Goal: Communication & Community: Share content

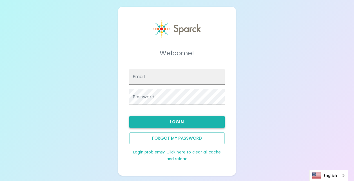
type input "[EMAIL_ADDRESS][DOMAIN_NAME]"
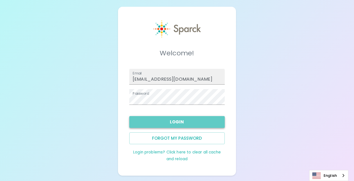
click at [179, 122] on button "Login" at bounding box center [176, 122] width 95 height 12
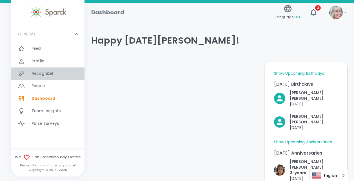
click at [39, 74] on span "Recognize!" at bounding box center [43, 74] width 22 height 6
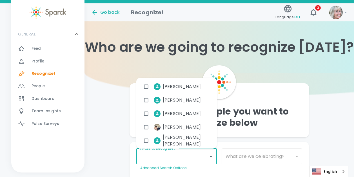
click at [205, 158] on input "I want to Recognize..." at bounding box center [172, 156] width 67 height 11
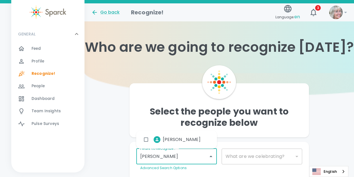
type input "roger r"
click at [191, 139] on span "Roger Ransford" at bounding box center [182, 139] width 38 height 7
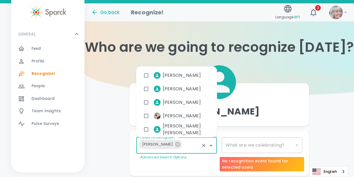
click at [283, 146] on div "​" at bounding box center [262, 145] width 81 height 16
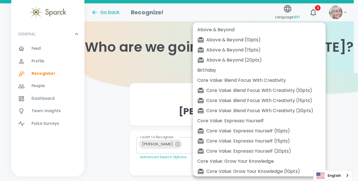
click at [294, 144] on body "Skip Navigation Go back Recognize! Language: en 3 ! GENERAL 0 Feed 0 Profile 0 …" at bounding box center [179, 99] width 358 height 198
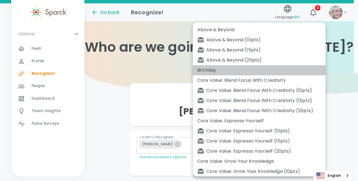
click at [207, 70] on div "Birthday" at bounding box center [259, 70] width 124 height 7
type input "2072"
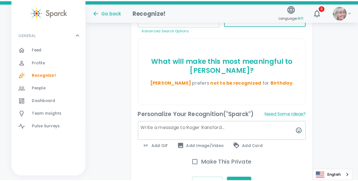
scroll to position [128, 0]
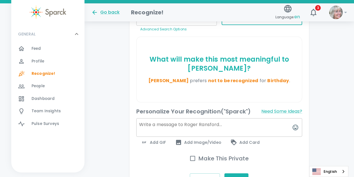
click at [158, 142] on span "Add GIF" at bounding box center [153, 142] width 25 height 7
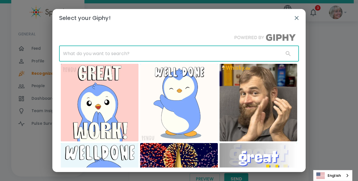
click at [149, 55] on input "text" at bounding box center [169, 54] width 220 height 16
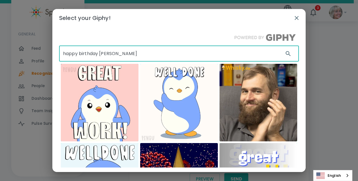
type input "happy birthday roger"
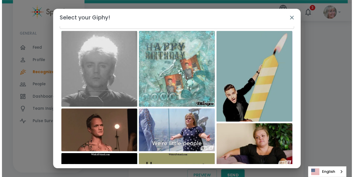
scroll to position [33, 0]
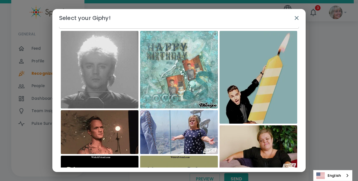
click at [263, 84] on img at bounding box center [259, 77] width 78 height 93
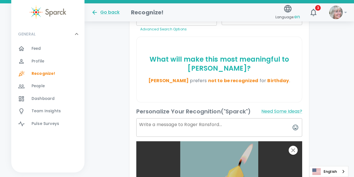
click at [206, 129] on textarea at bounding box center [219, 127] width 166 height 19
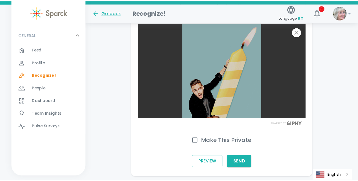
scroll to position [294, 0]
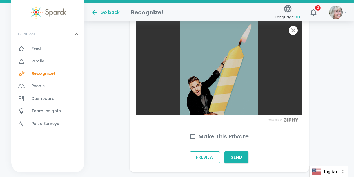
type textarea "HAPPY BIRTHDAY ROGER🎂🎉🥳🪅"
click at [213, 160] on button "Preview" at bounding box center [205, 157] width 30 height 12
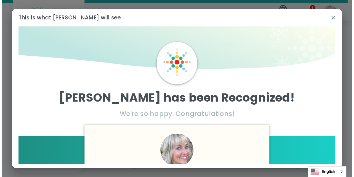
scroll to position [0, 0]
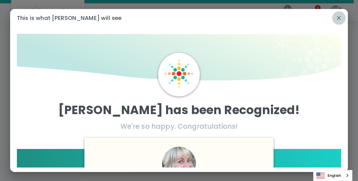
click at [338, 18] on icon "button" at bounding box center [339, 18] width 7 height 7
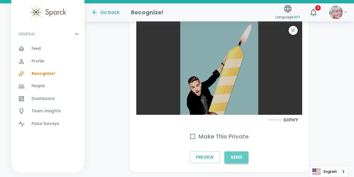
click at [240, 155] on button "Send" at bounding box center [236, 157] width 24 height 12
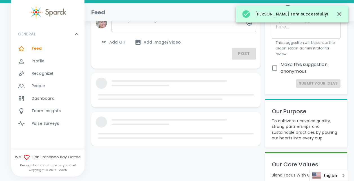
scroll to position [294, 0]
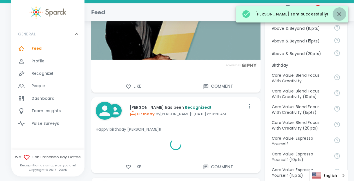
click at [339, 13] on icon "button" at bounding box center [339, 14] width 4 height 4
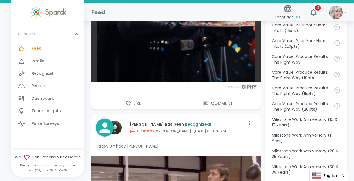
scroll to position [568, 0]
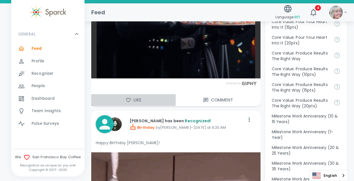
click at [128, 100] on icon "button" at bounding box center [129, 100] width 6 height 6
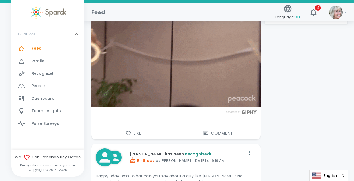
scroll to position [773, 0]
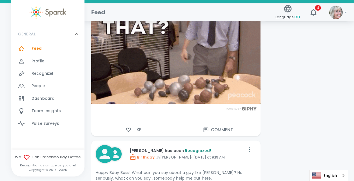
click at [128, 130] on icon "button" at bounding box center [129, 130] width 6 height 6
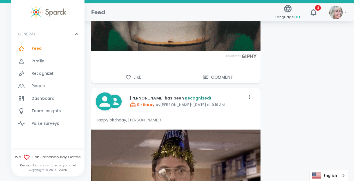
scroll to position [1159, 0]
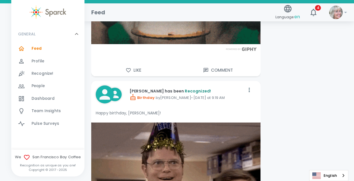
click at [128, 70] on icon "button" at bounding box center [129, 71] width 6 height 6
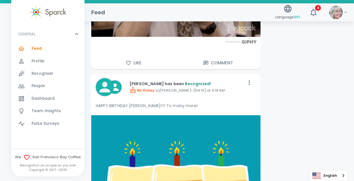
scroll to position [1397, 0]
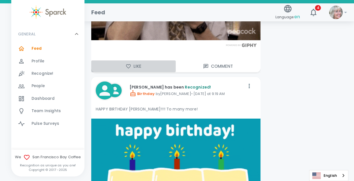
click at [130, 67] on icon "button" at bounding box center [129, 67] width 6 height 6
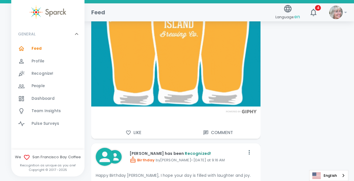
scroll to position [1597, 0]
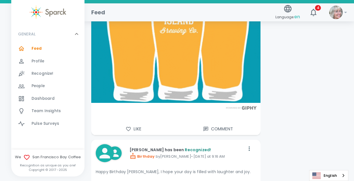
click at [128, 129] on icon "button" at bounding box center [129, 129] width 6 height 6
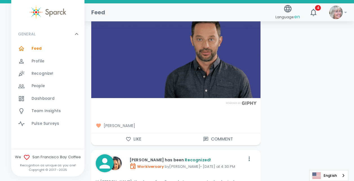
scroll to position [1798, 0]
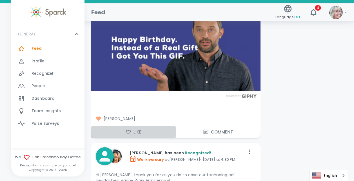
click at [128, 129] on icon "button" at bounding box center [129, 132] width 6 height 6
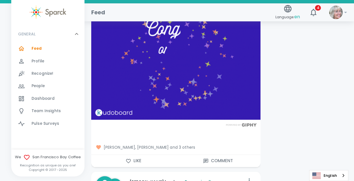
scroll to position [2005, 0]
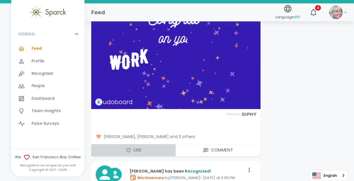
click at [129, 150] on icon "button" at bounding box center [129, 151] width 6 height 6
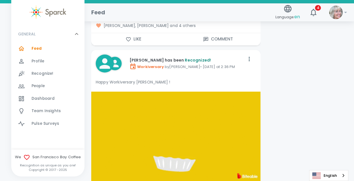
scroll to position [2478, 0]
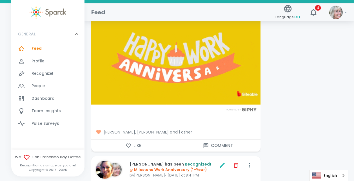
click at [128, 144] on icon "button" at bounding box center [129, 146] width 6 height 6
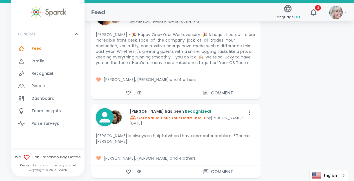
scroll to position [2636, 0]
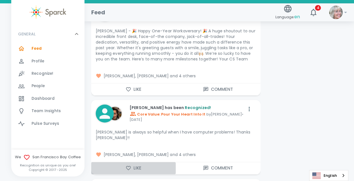
click at [127, 166] on icon "button" at bounding box center [128, 168] width 5 height 4
